Goal: Information Seeking & Learning: Learn about a topic

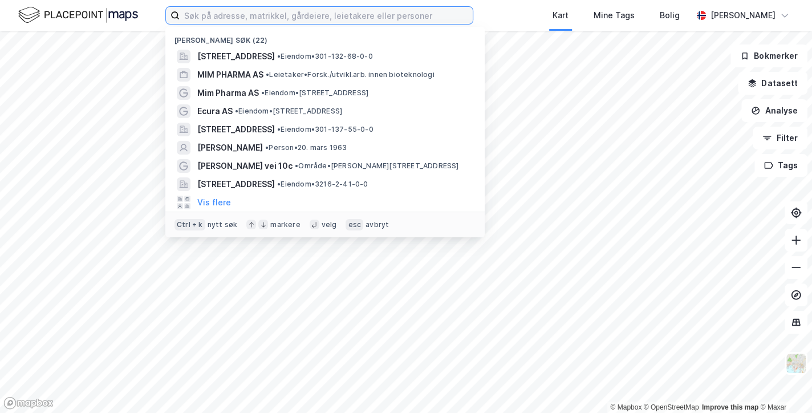
click at [205, 15] on input at bounding box center [326, 15] width 293 height 17
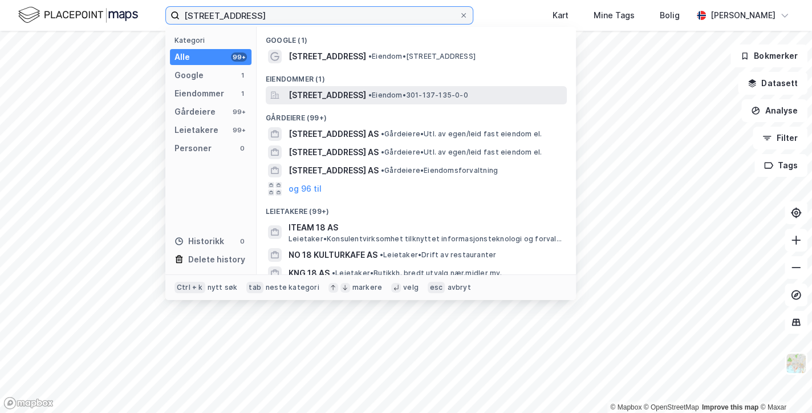
type input "østensjøveien 18"
click at [303, 90] on span "Østensjøveien 18, 0661, OSLO, OSLO" at bounding box center [327, 95] width 78 height 14
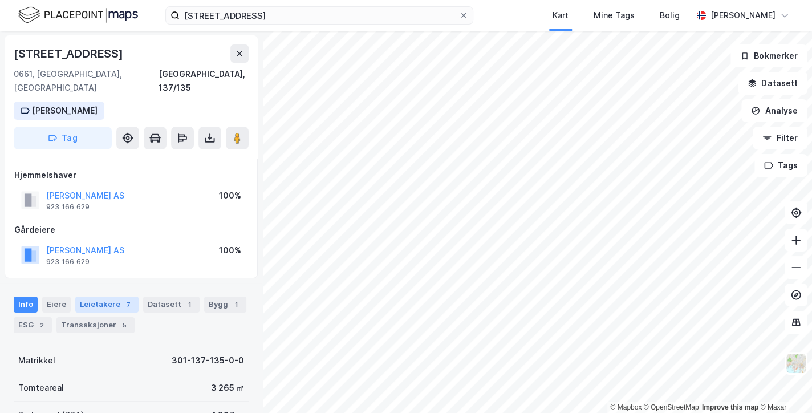
click at [104, 296] on div "Leietakere 7" at bounding box center [106, 304] width 63 height 16
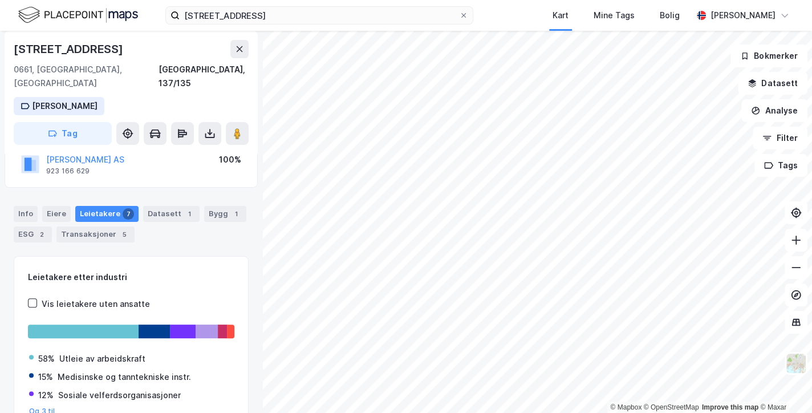
scroll to position [92, 0]
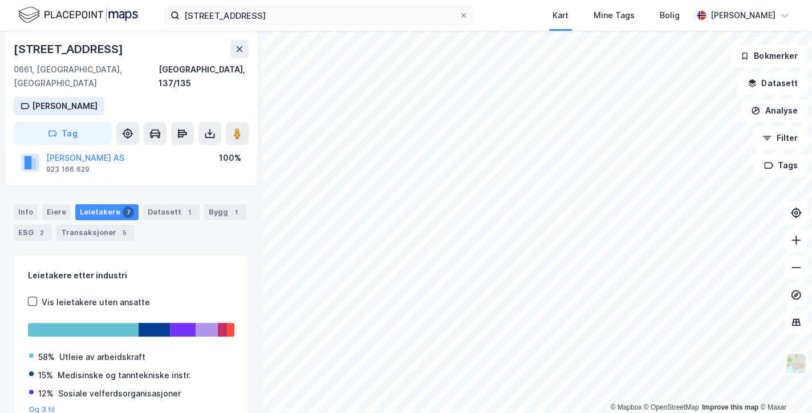
click at [104, 295] on div "Vis leietakere uten ansatte" at bounding box center [96, 302] width 108 height 14
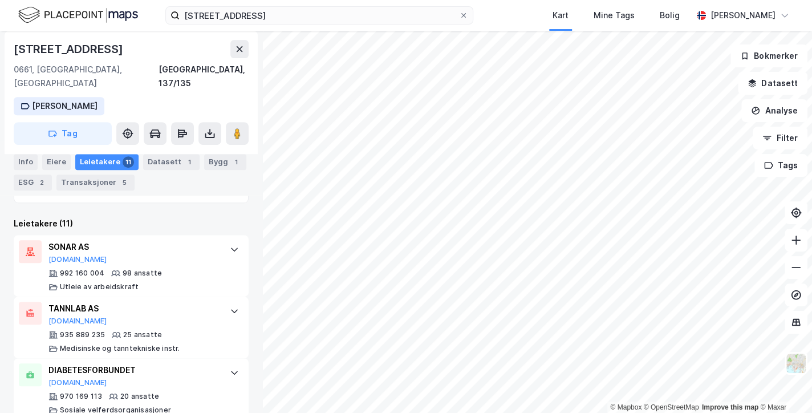
scroll to position [319, 0]
click at [767, 76] on button "Datasett" at bounding box center [773, 83] width 70 height 23
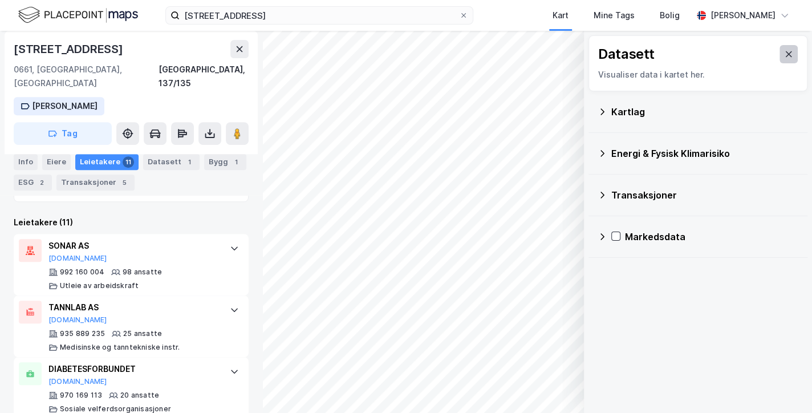
click at [784, 55] on icon at bounding box center [788, 54] width 9 height 9
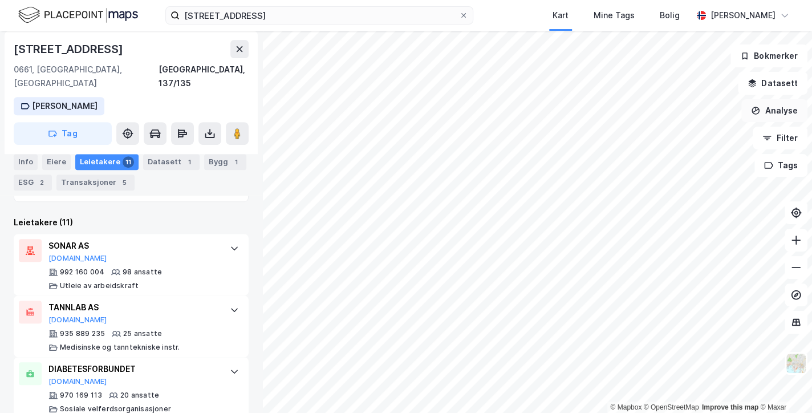
click at [760, 113] on icon "button" at bounding box center [755, 110] width 9 height 9
click at [778, 142] on button "Filter" at bounding box center [780, 138] width 55 height 23
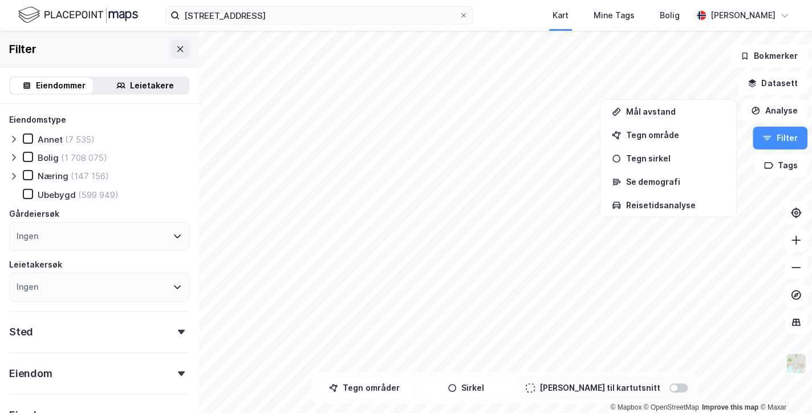
click at [132, 79] on div "Leietakere" at bounding box center [152, 86] width 44 height 14
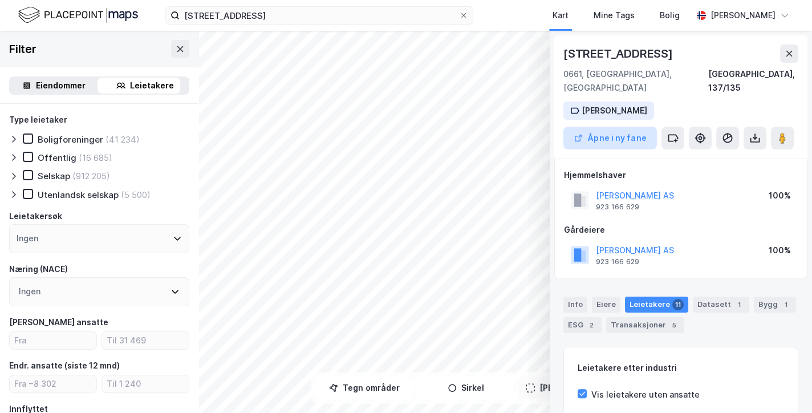
click at [604, 127] on button "Åpne i ny fane" at bounding box center [609, 138] width 93 height 23
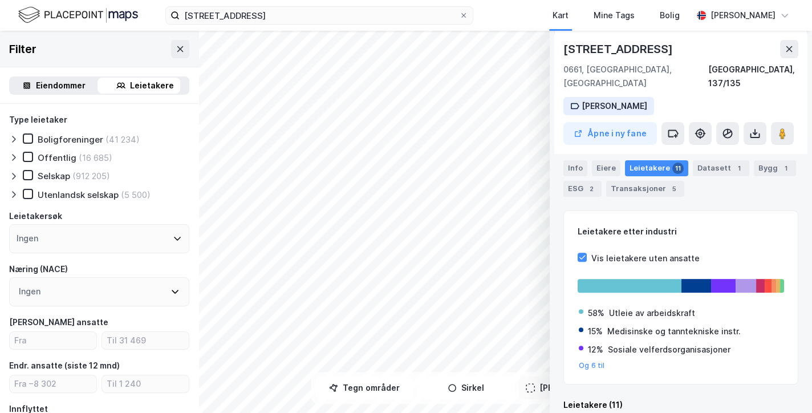
scroll to position [137, 0]
click at [571, 165] on div "Info" at bounding box center [575, 168] width 24 height 16
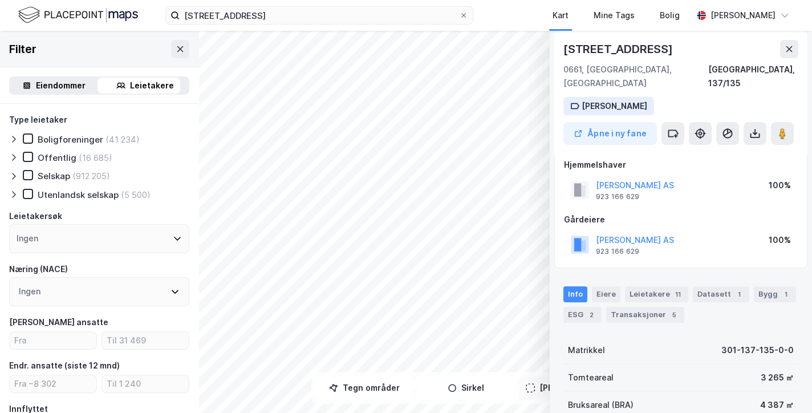
scroll to position [8, 0]
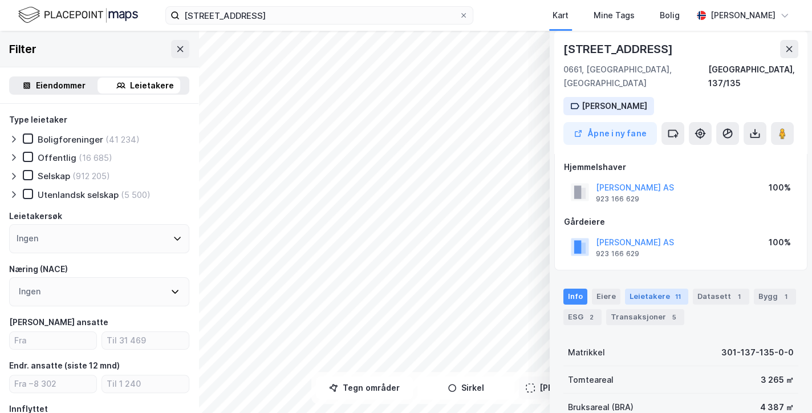
click at [646, 288] on div "Leietakere 11" at bounding box center [656, 296] width 63 height 16
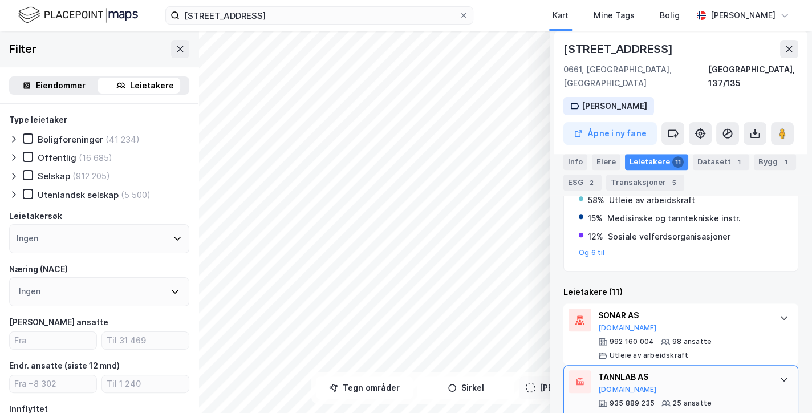
scroll to position [249, 0]
